Goal: Check status

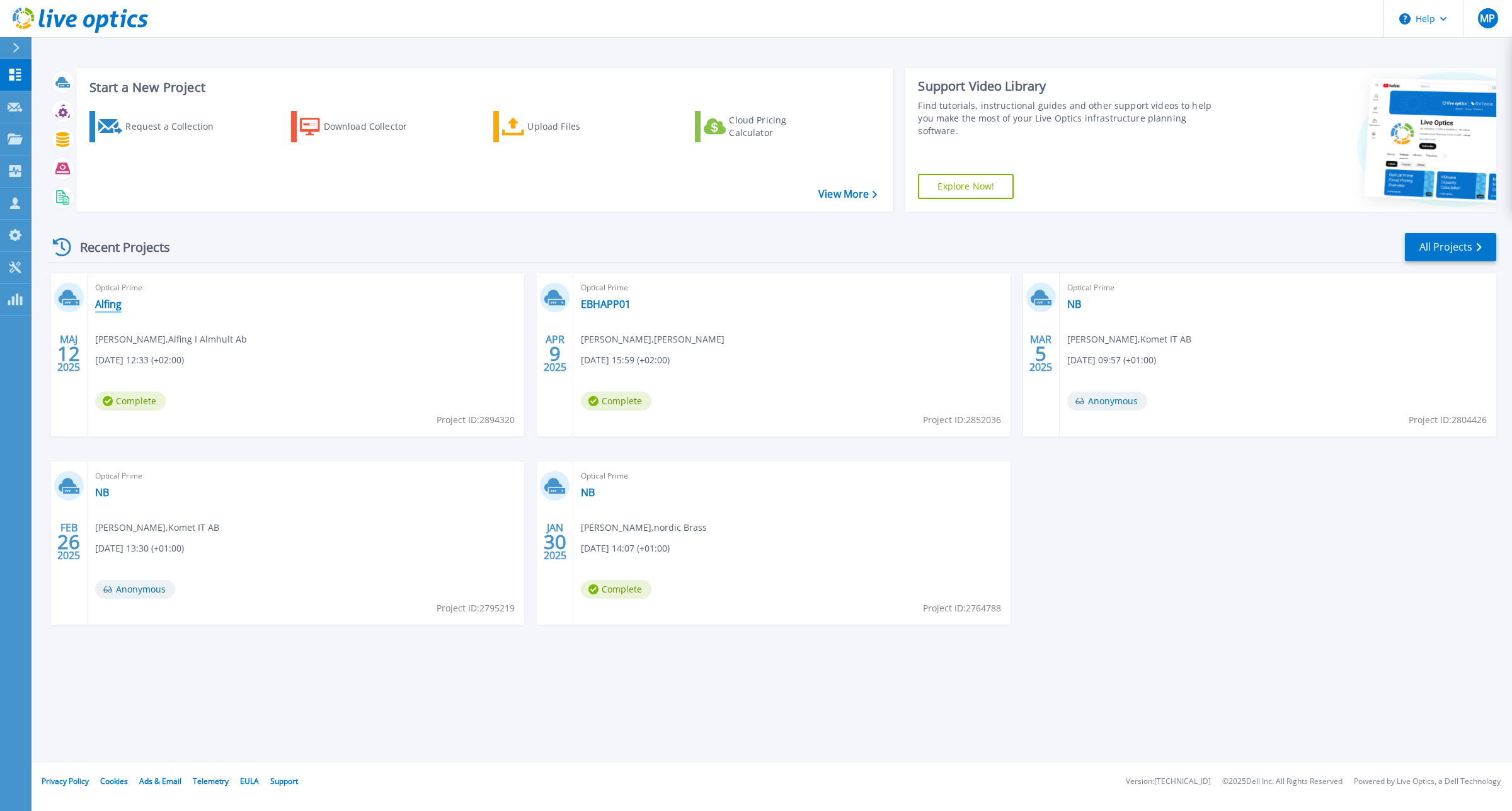
click at [120, 307] on link "Alfing" at bounding box center [108, 304] width 27 height 13
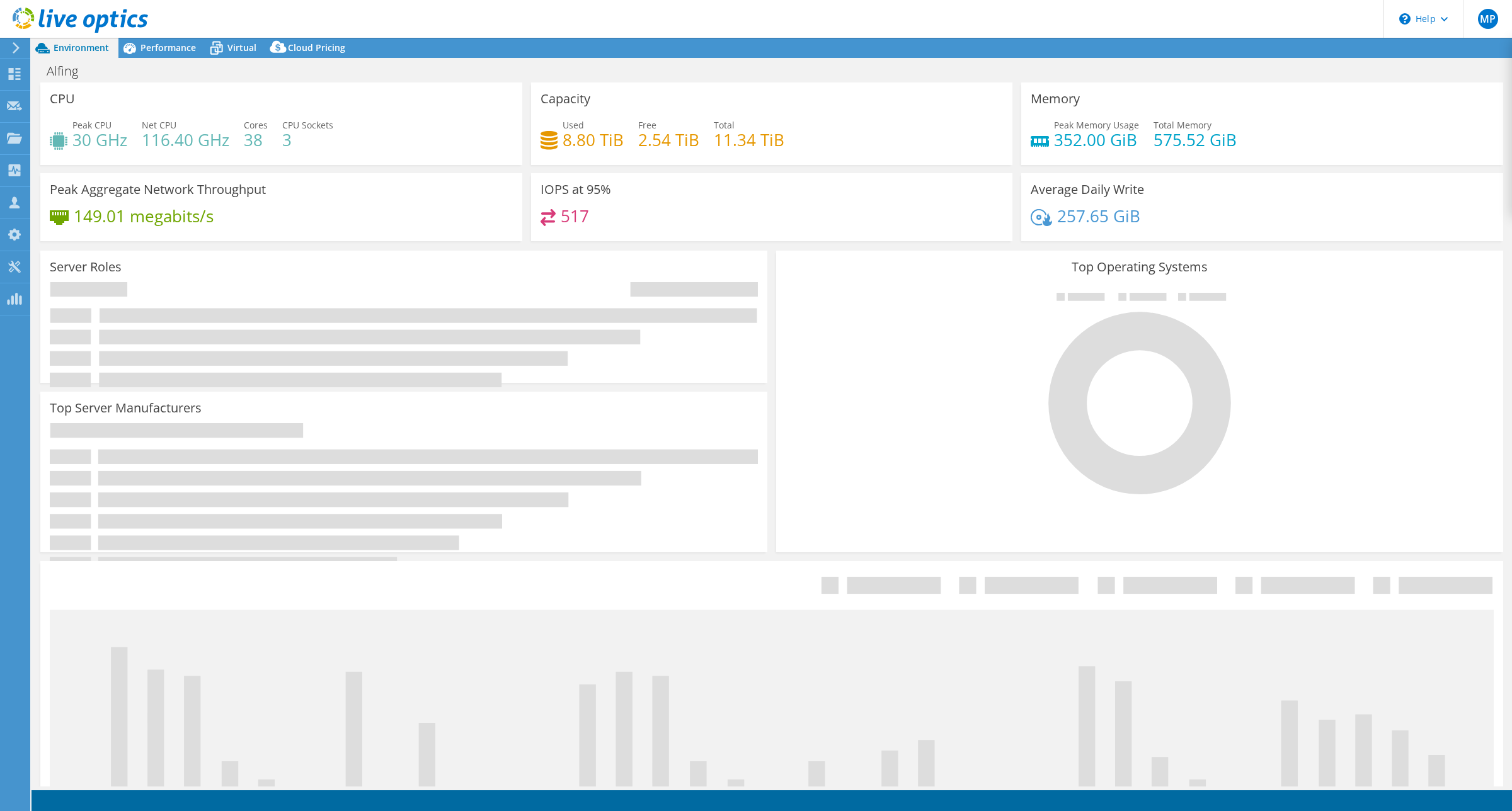
select select "USD"
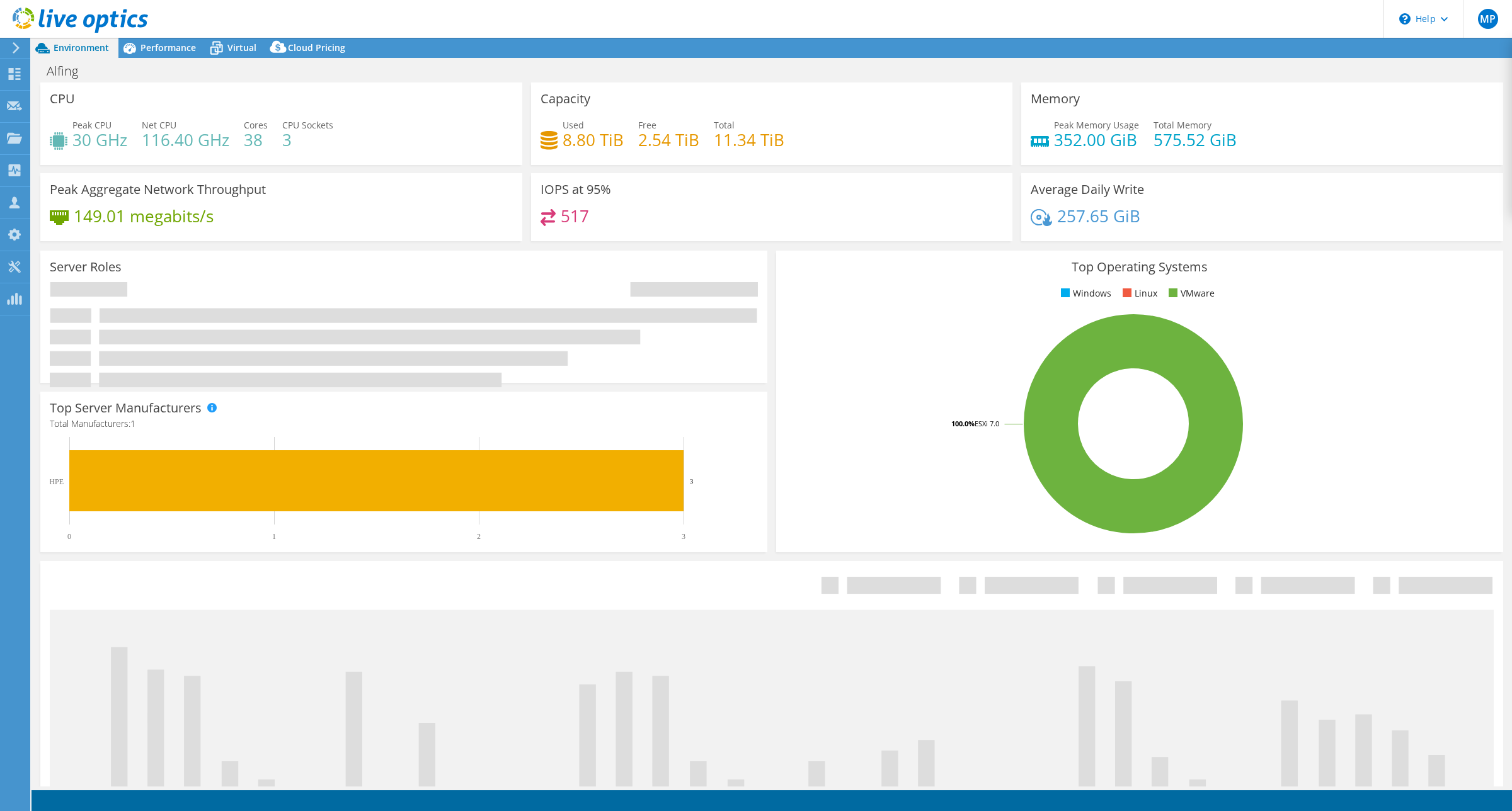
select select "EUFrankfurt"
select select "EUR"
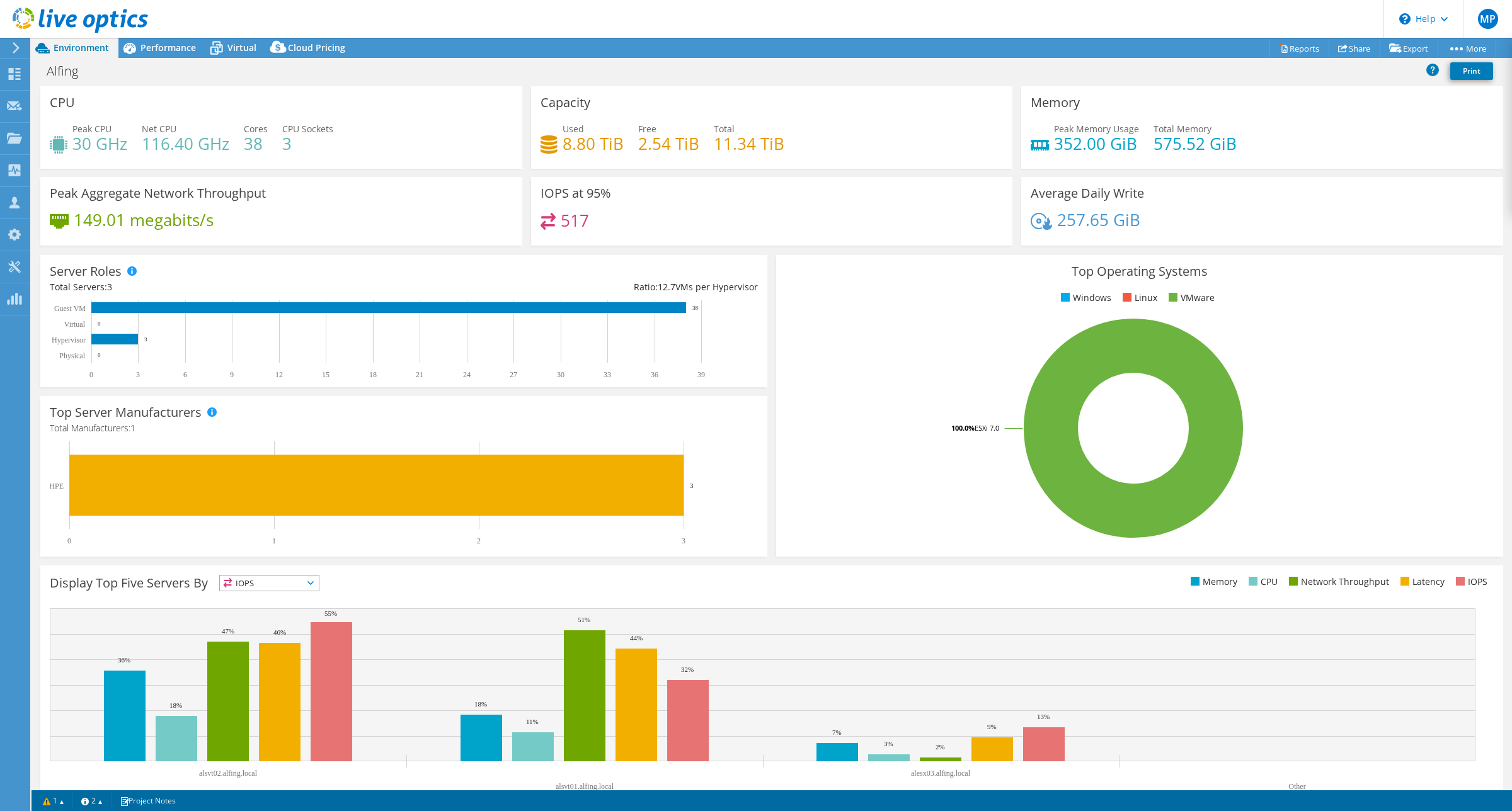
click at [31, 20] on icon at bounding box center [80, 21] width 135 height 26
